Goal: Book appointment/travel/reservation

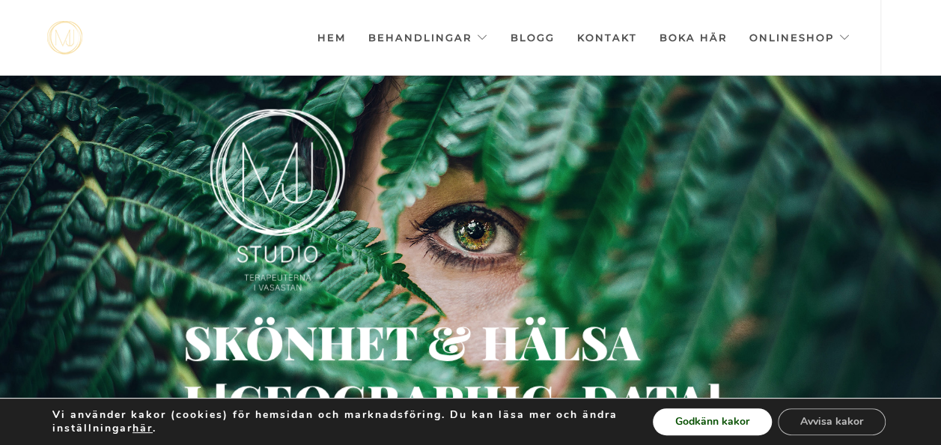
click at [712, 424] on button "Godkänn kakor" at bounding box center [712, 421] width 119 height 27
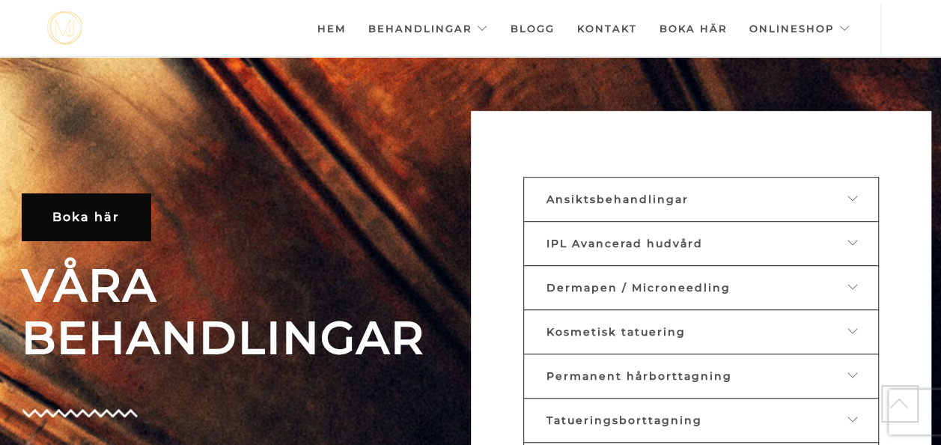
scroll to position [382, 0]
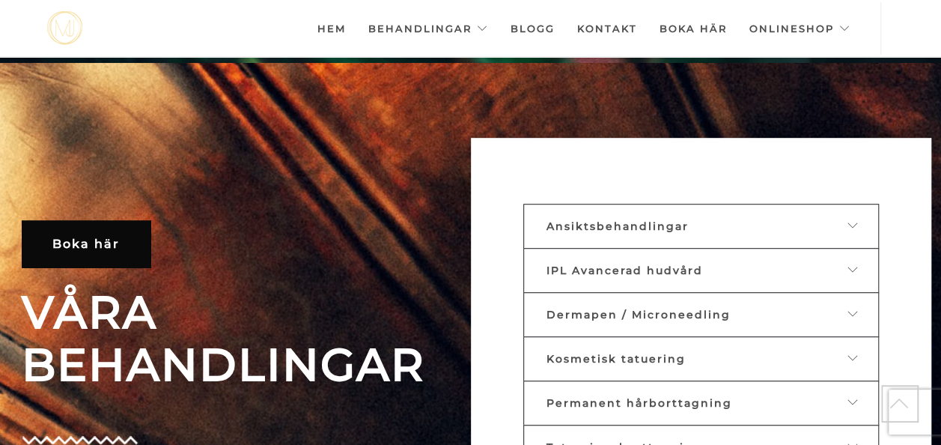
click at [852, 226] on icon at bounding box center [854, 225] width 12 height 10
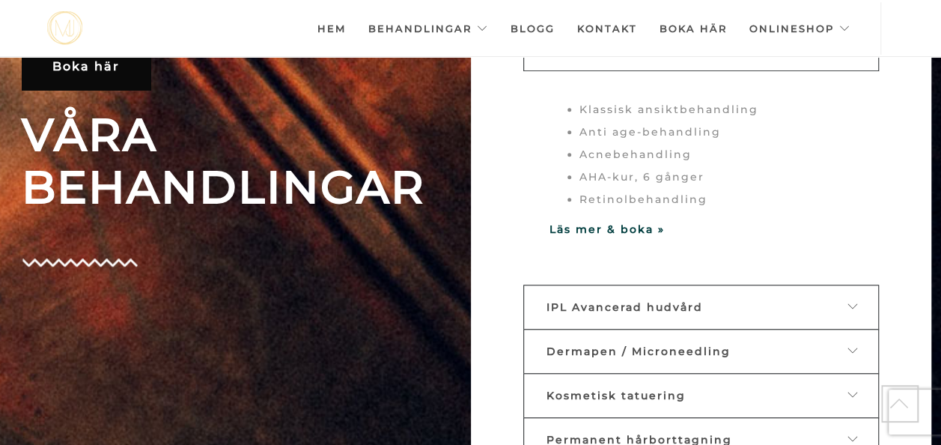
scroll to position [524, 0]
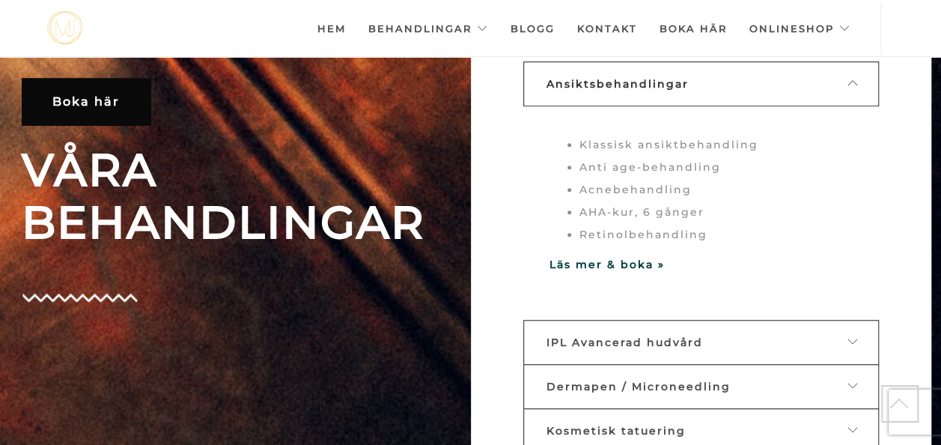
click at [607, 270] on p "Läs mer & boka »" at bounding box center [701, 264] width 303 height 22
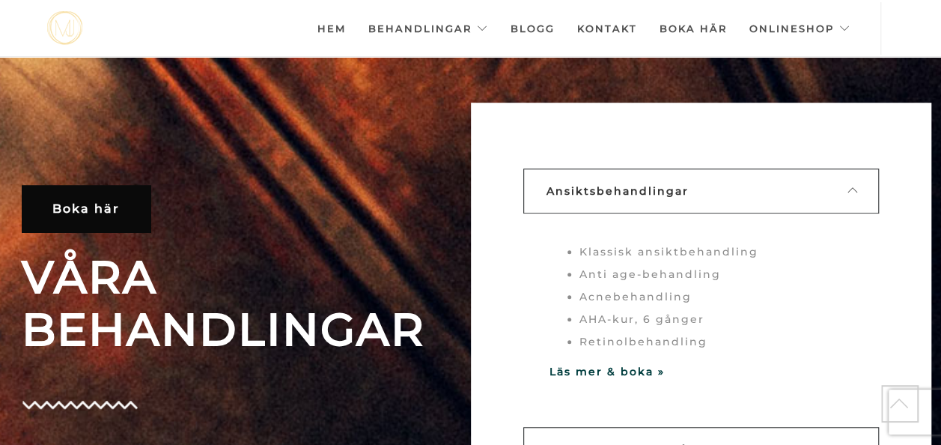
scroll to position [424, 0]
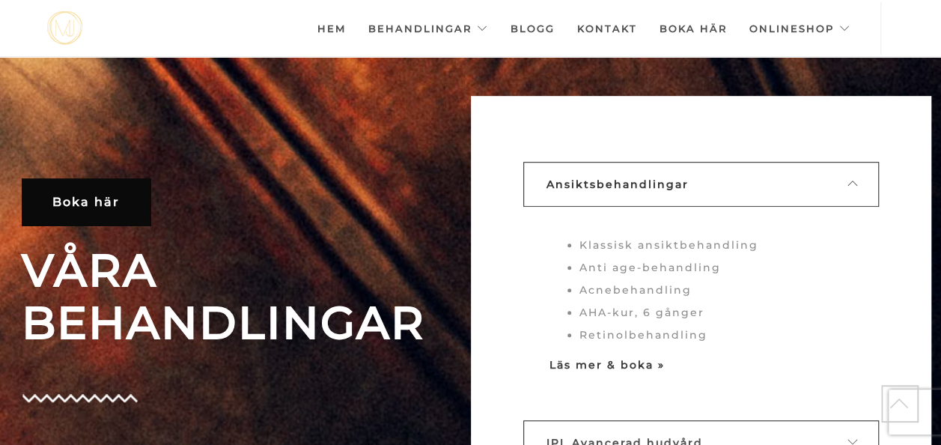
click at [593, 368] on strong "Läs mer & boka »" at bounding box center [607, 364] width 115 height 13
click at [628, 363] on strong "Läs mer & boka »" at bounding box center [607, 364] width 115 height 13
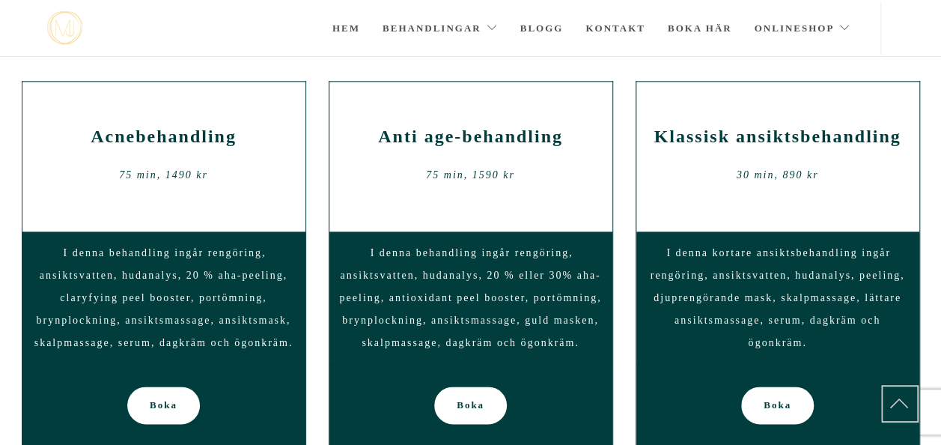
scroll to position [800, 0]
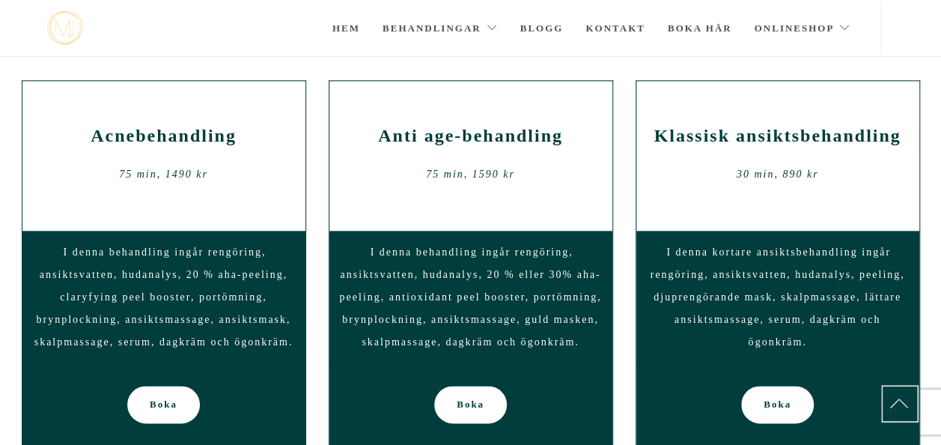
click at [628, 363] on div "Klassisk ansiktsbehandling 30 min, 890 kr I denna kortare ansiktsbehandling ing…" at bounding box center [778, 278] width 307 height 396
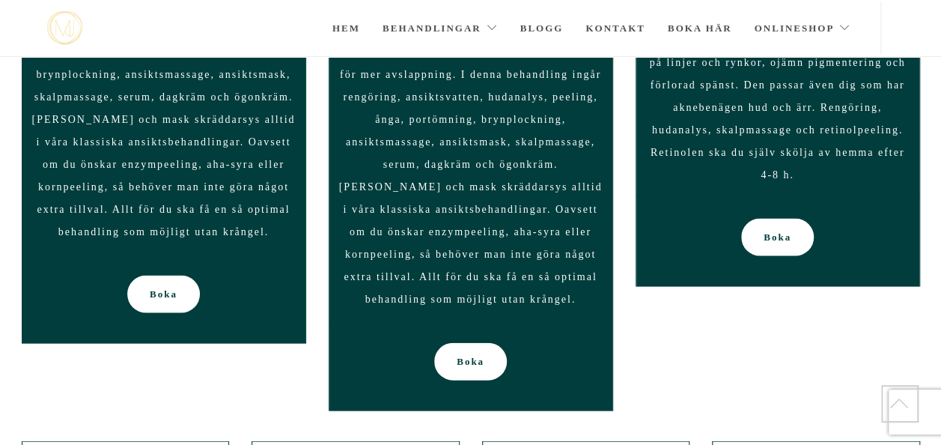
scroll to position [1456, 0]
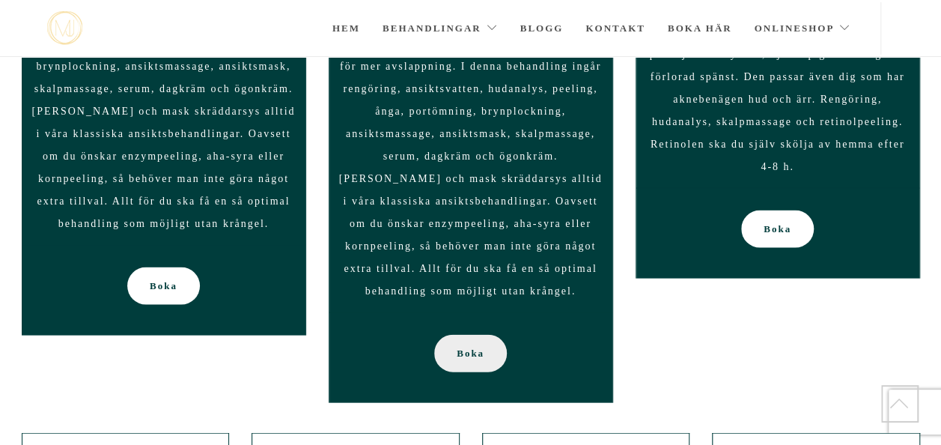
click at [467, 359] on span "Boka" at bounding box center [471, 353] width 28 height 37
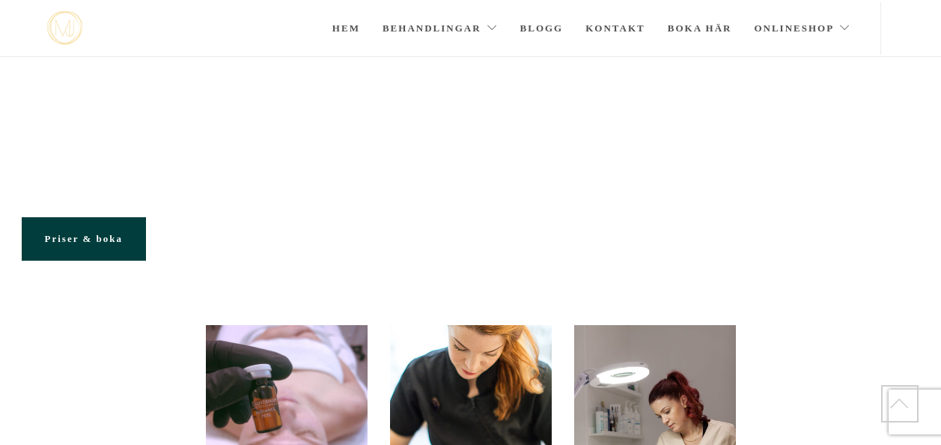
scroll to position [1456, 0]
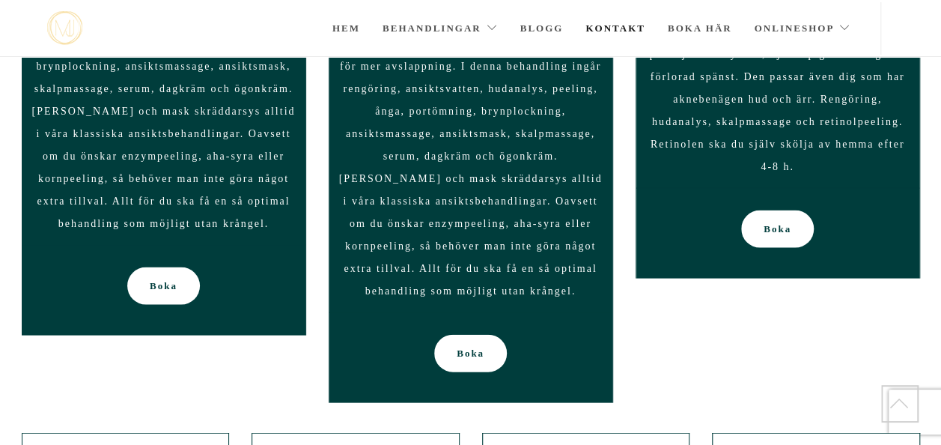
click at [621, 27] on link "Kontakt" at bounding box center [616, 28] width 60 height 52
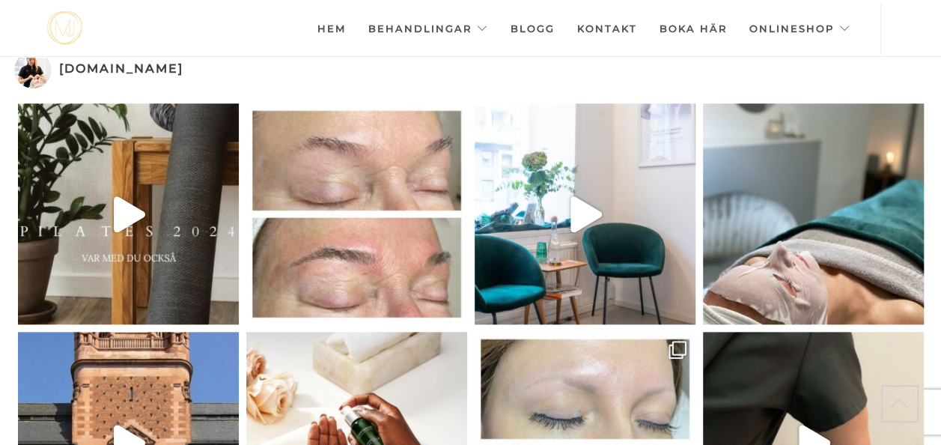
scroll to position [3463, 0]
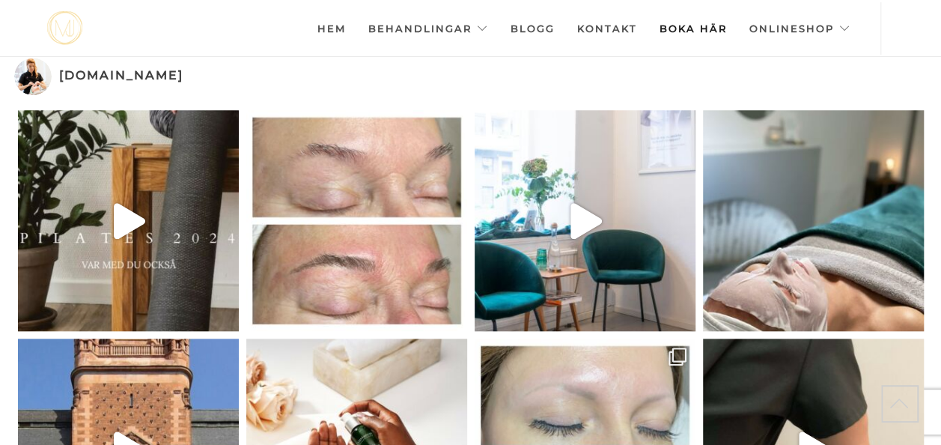
click at [695, 30] on link "Boka här" at bounding box center [693, 28] width 67 height 52
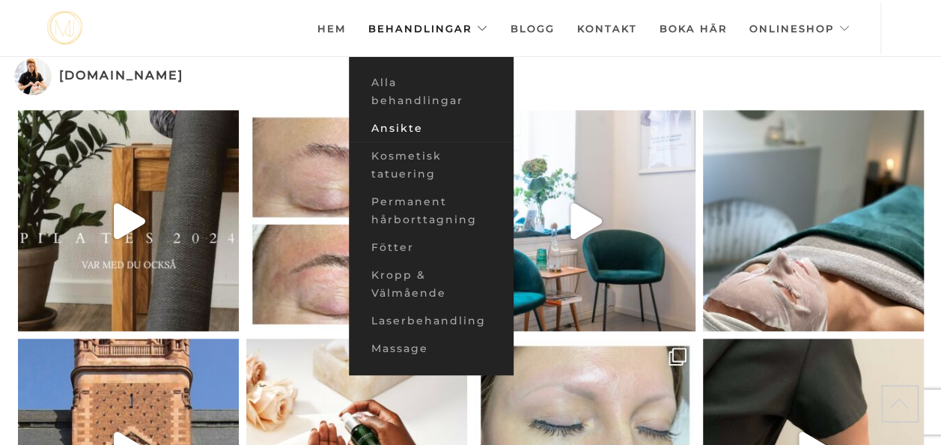
click at [426, 124] on link "Ansikte" at bounding box center [431, 129] width 165 height 28
click at [392, 132] on link "Ansikte" at bounding box center [431, 129] width 165 height 28
click at [404, 127] on link "Ansikte" at bounding box center [431, 129] width 165 height 28
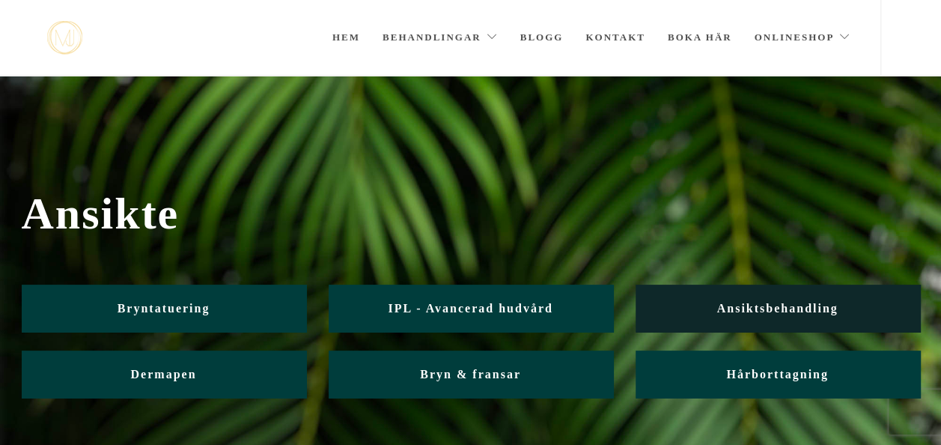
click at [740, 309] on span "Ansiktsbehandling" at bounding box center [777, 308] width 121 height 13
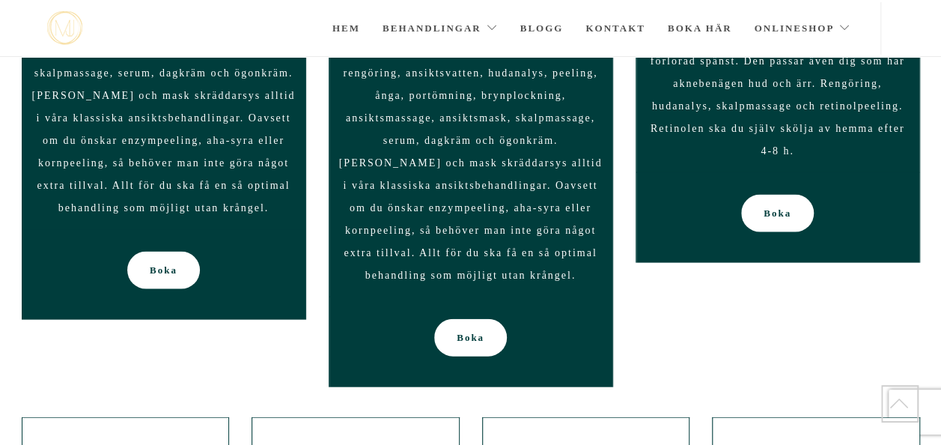
scroll to position [1468, 0]
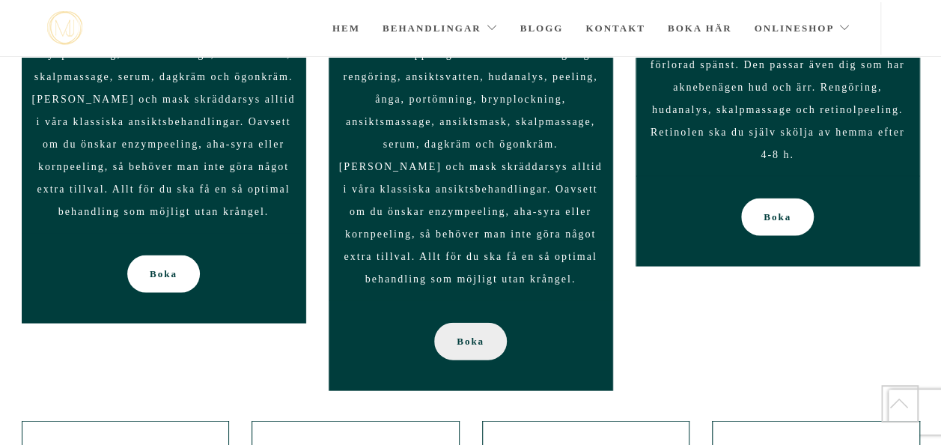
click at [472, 338] on span "Boka" at bounding box center [471, 341] width 28 height 37
